Goal: Find specific fact

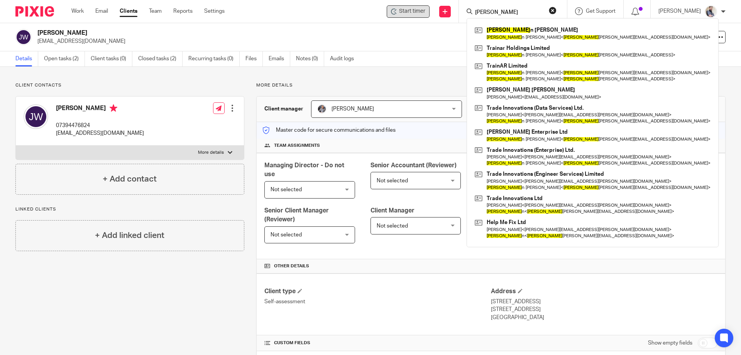
drag, startPoint x: 521, startPoint y: 11, endPoint x: 438, endPoint y: 10, distance: 83.4
click at [438, 10] on div "Start timer Send new email Create task Add client Request signature [PERSON_NAM…" at bounding box center [488, 11] width 505 height 23
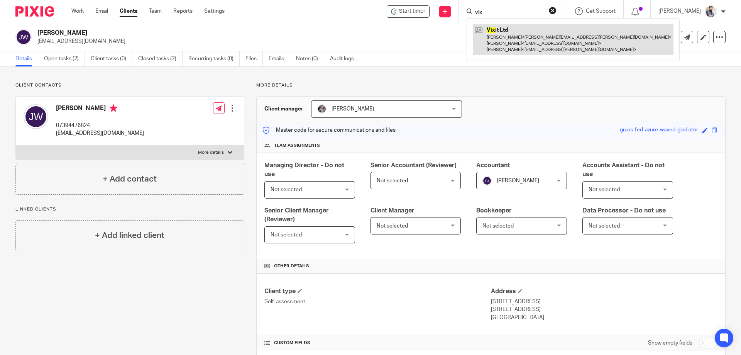
type input "vix"
click at [519, 27] on link at bounding box center [573, 39] width 201 height 30
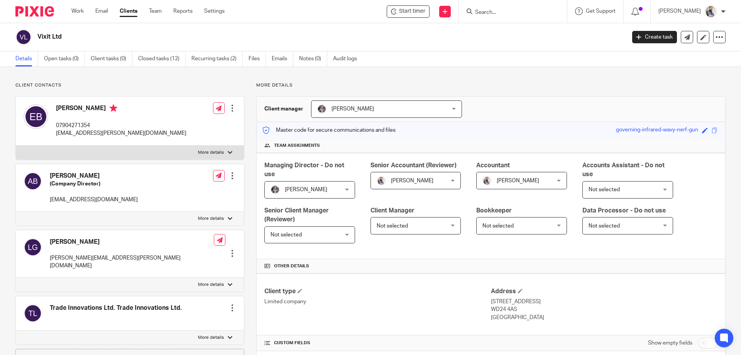
scroll to position [179, 0]
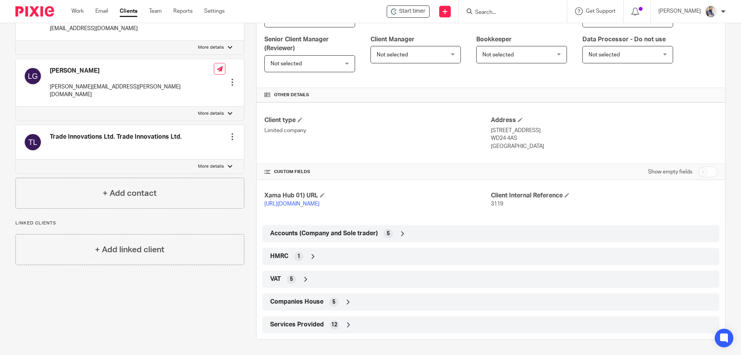
click at [276, 258] on span "HMRC" at bounding box center [279, 256] width 18 height 8
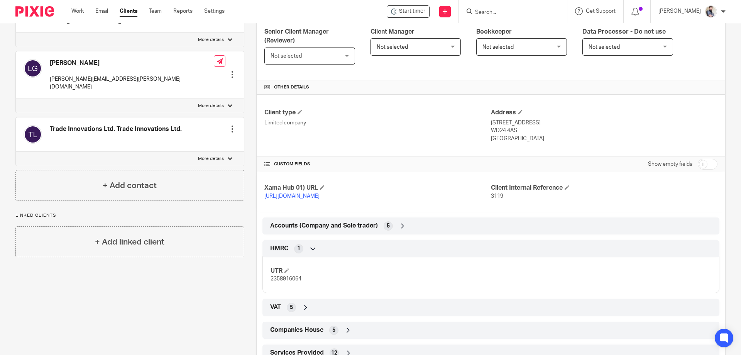
scroll to position [215, 0]
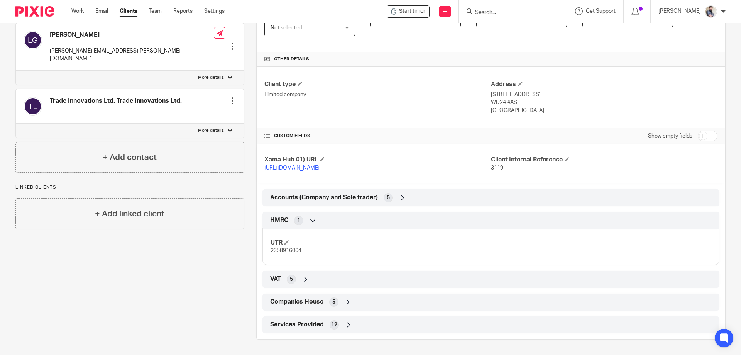
click at [290, 306] on div "Companies House 5" at bounding box center [490, 301] width 445 height 13
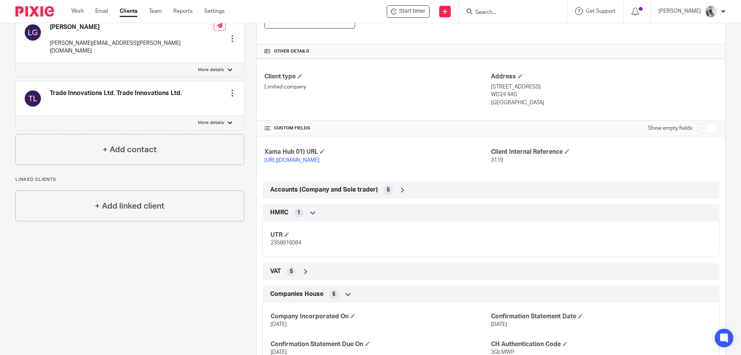
scroll to position [306, 0]
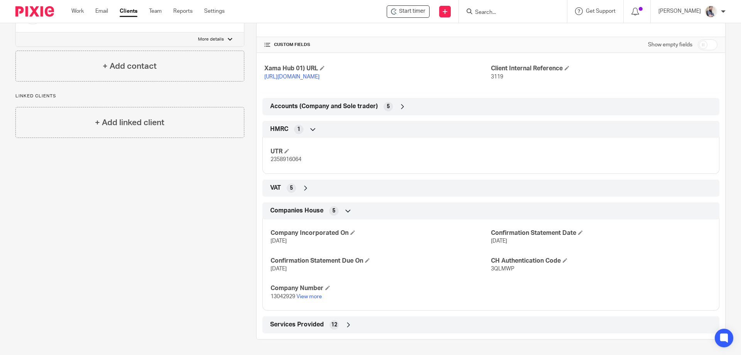
click at [504, 268] on span "3QLMWP" at bounding box center [503, 268] width 24 height 5
copy span "3QLMWP"
